Goal: Entertainment & Leisure: Consume media (video, audio)

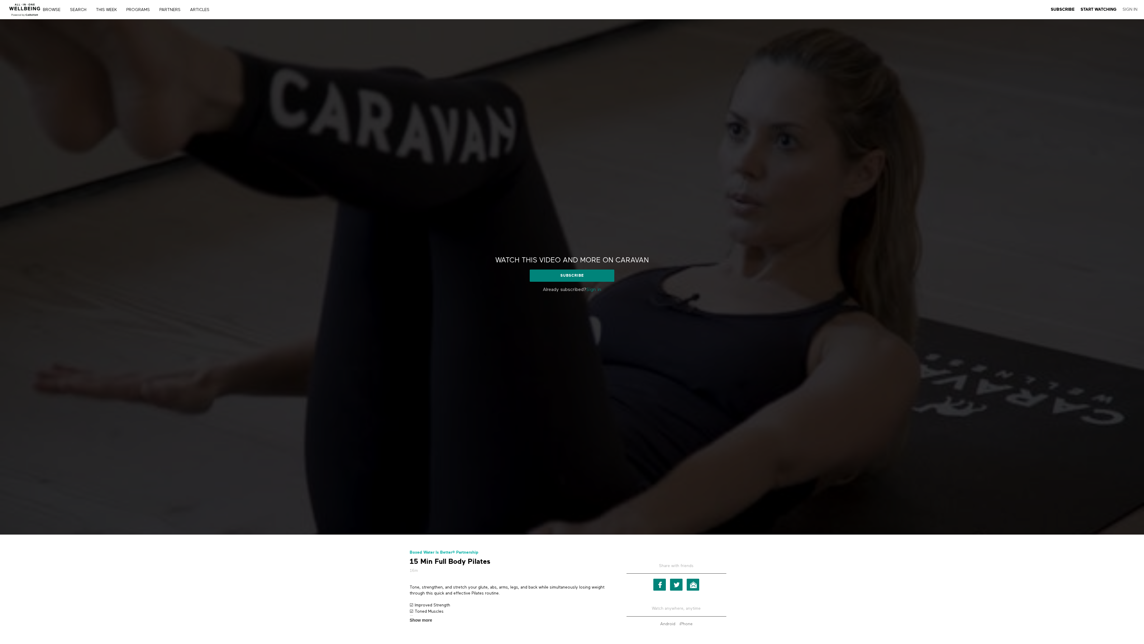
click at [1130, 10] on link "Sign In" at bounding box center [1130, 9] width 15 height 5
